Goal: Obtain resource: Obtain resource

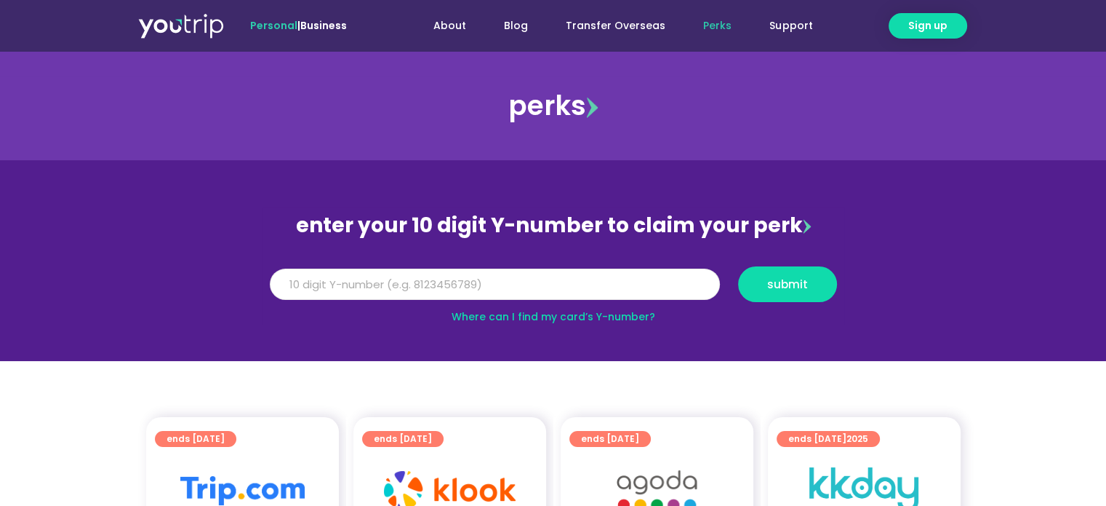
click at [439, 299] on input "Y Number" at bounding box center [495, 284] width 450 height 32
click at [426, 287] on input "Y Number" at bounding box center [495, 284] width 450 height 32
type input "8136351783"
click at [788, 279] on span "submit" at bounding box center [787, 284] width 41 height 11
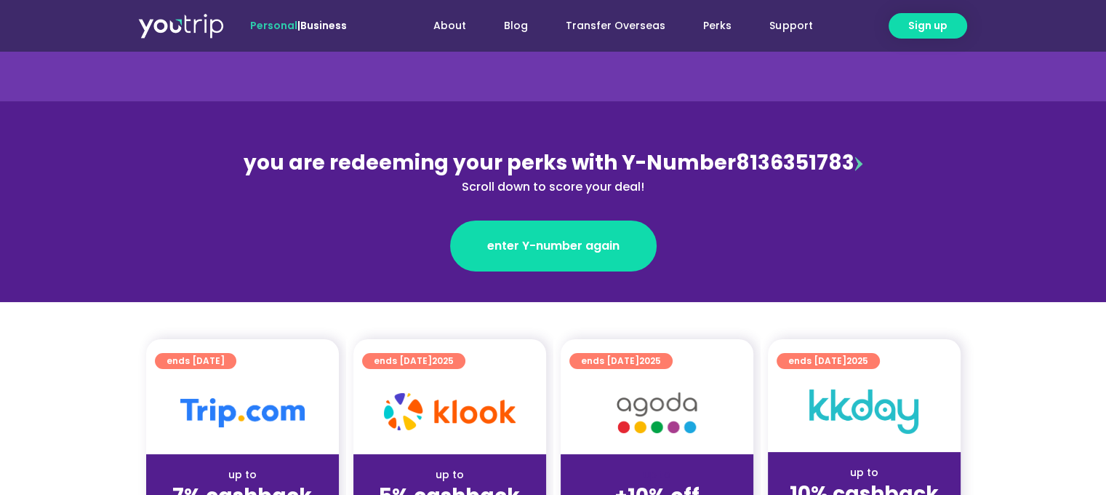
scroll to position [218, 0]
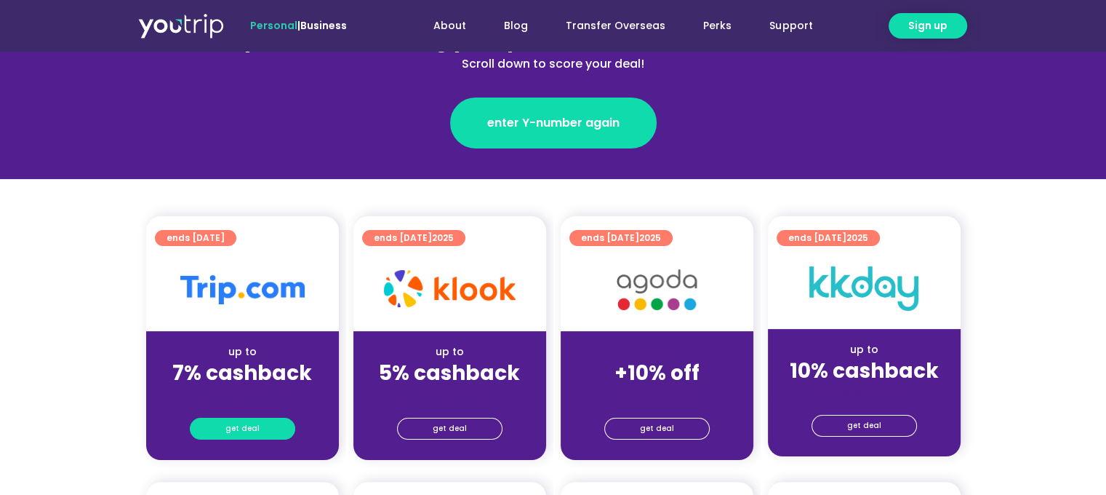
click at [256, 424] on span "get deal" at bounding box center [242, 428] width 34 height 20
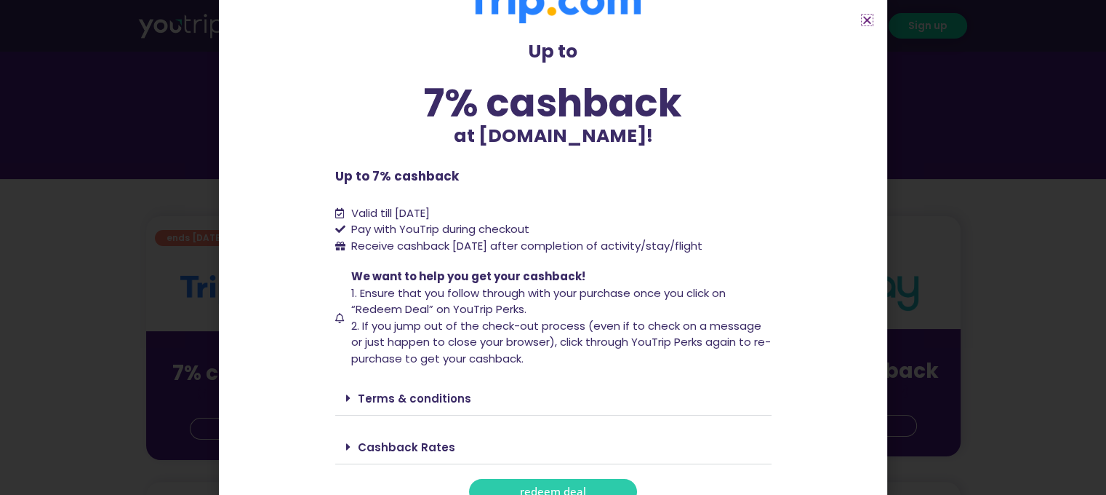
scroll to position [60, 0]
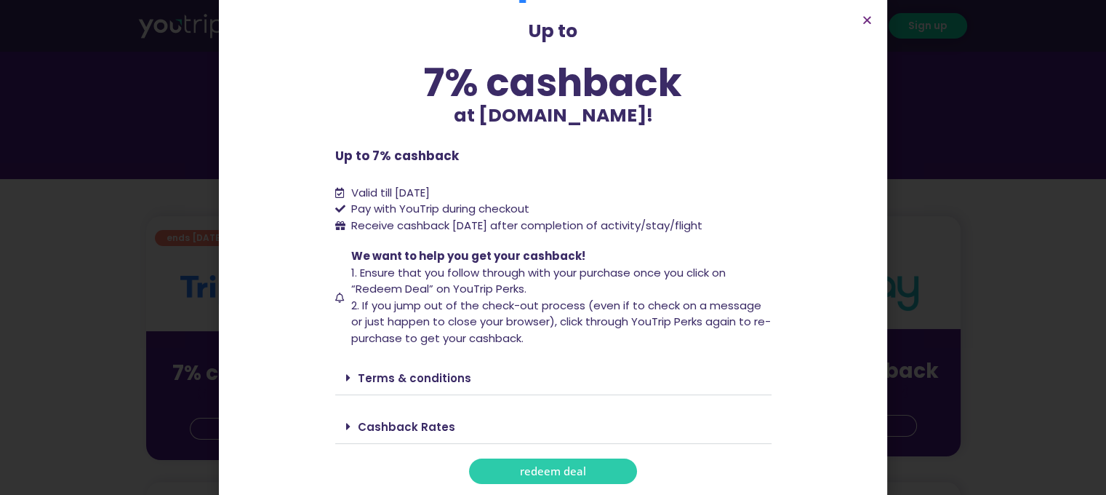
click at [567, 478] on link "redeem deal" at bounding box center [553, 470] width 168 height 25
